Goal: Navigation & Orientation: Find specific page/section

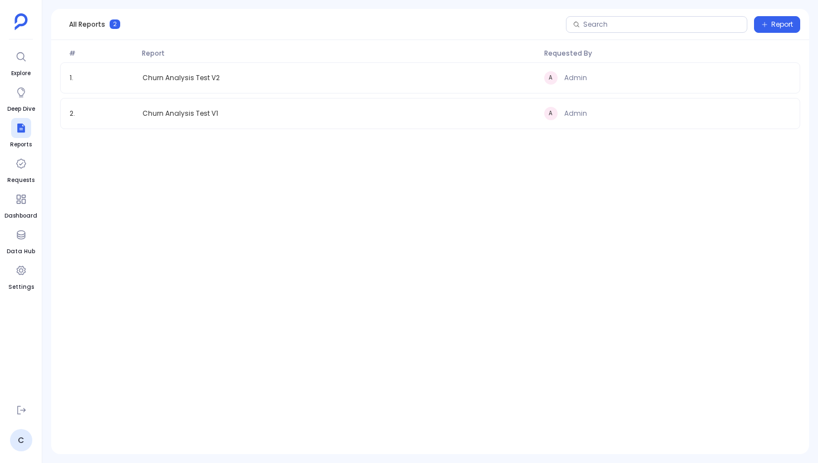
click at [32, 69] on ul "Explore Deep Dive Reports Requests Dashboard Data Hub Settings" at bounding box center [20, 221] width 33 height 349
click at [28, 65] on div at bounding box center [21, 57] width 20 height 20
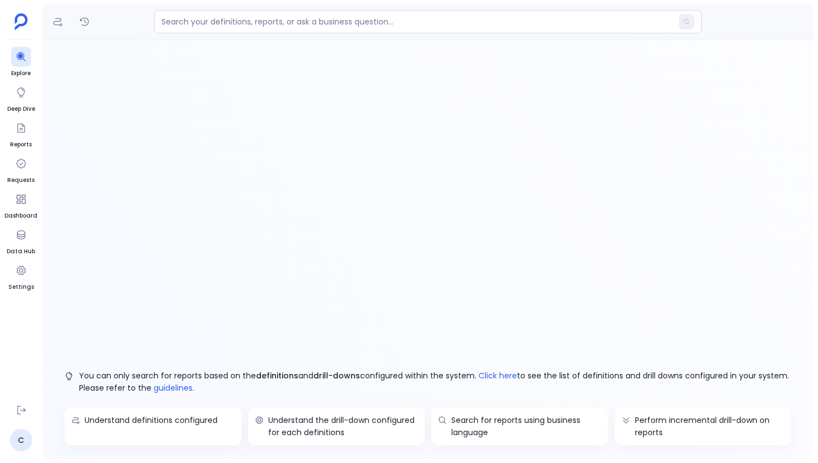
click at [182, 71] on div "You can only search for reports based on the definitions and drill-downs config…" at bounding box center [427, 248] width 771 height 419
